Goal: Task Accomplishment & Management: Complete application form

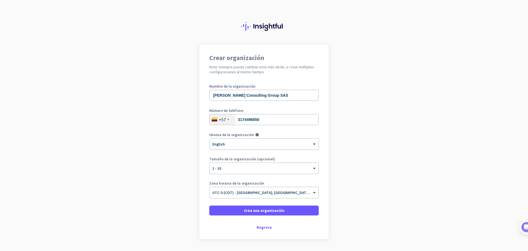
click at [275, 142] on div at bounding box center [264, 142] width 109 height 5
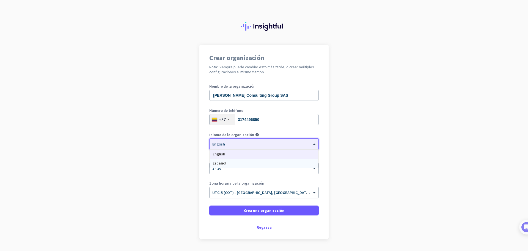
click at [260, 163] on div "Español" at bounding box center [264, 163] width 108 height 9
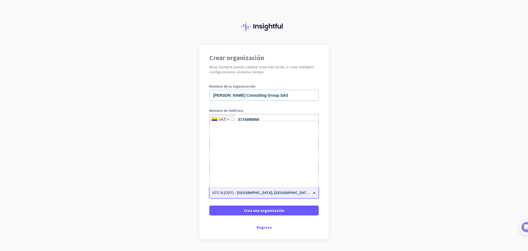
click at [283, 191] on input "text" at bounding box center [258, 191] width 92 height 4
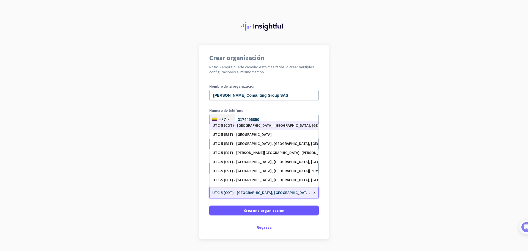
click at [283, 191] on input "text" at bounding box center [258, 191] width 92 height 4
click at [337, 207] on app-onboarding-organization "Crear organización Nota: Siempre puede cambiar esto más tarde, o crear múltiple…" at bounding box center [264, 156] width 528 height 222
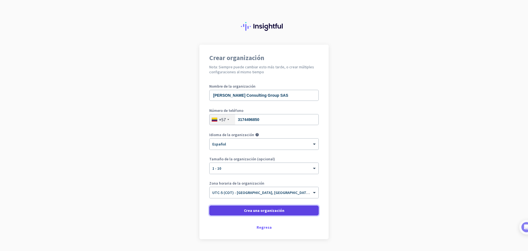
click at [277, 209] on span "Crea una organización" at bounding box center [264, 211] width 40 height 6
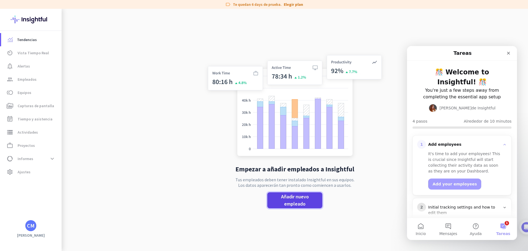
click at [307, 197] on span "Añadir nuevo empleado" at bounding box center [295, 200] width 46 height 14
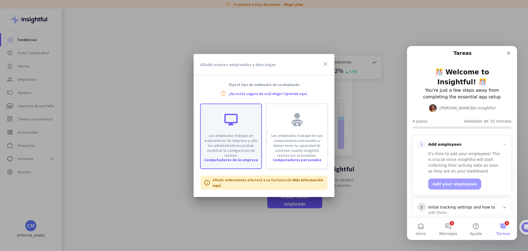
click at [249, 150] on p "Los empleados trabajan en ordenadores de empresa y sólo los administradores pod…" at bounding box center [231, 145] width 54 height 25
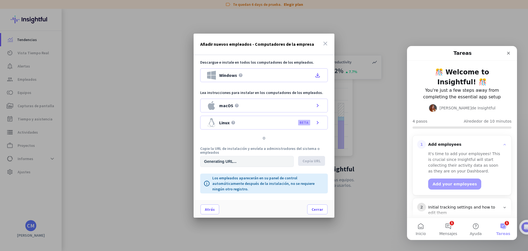
type input "https://app.insightful.io/#/installation/company?token=eyJhbGciOiJIUzI1NiIsInR5…"
click at [321, 77] on icon "file_download" at bounding box center [318, 75] width 7 height 7
click at [323, 211] on span at bounding box center [318, 209] width 20 height 13
